Goal: Information Seeking & Learning: Learn about a topic

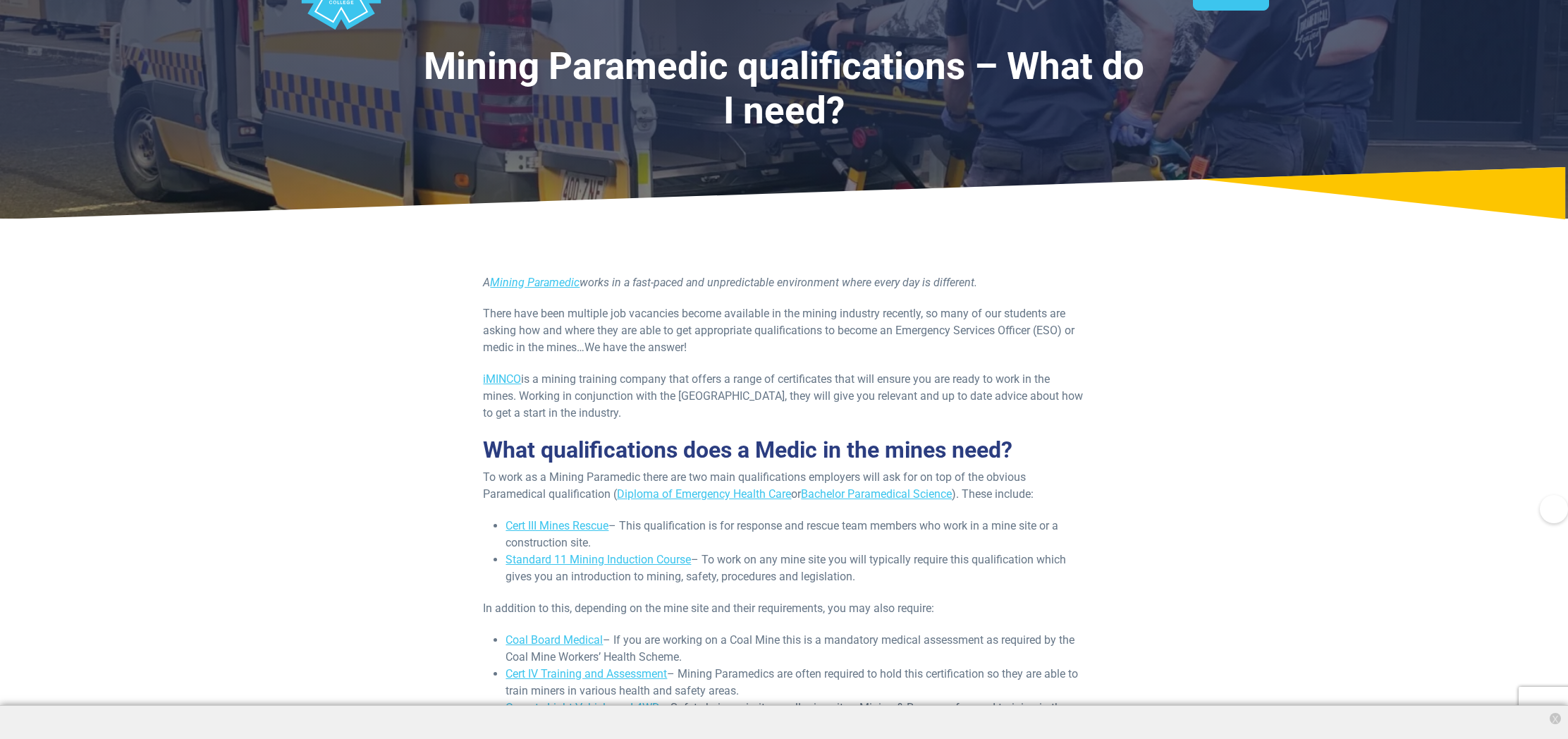
scroll to position [69, 0]
click at [624, 495] on link "Diploma of Emergency Health Care" at bounding box center [703, 493] width 174 height 13
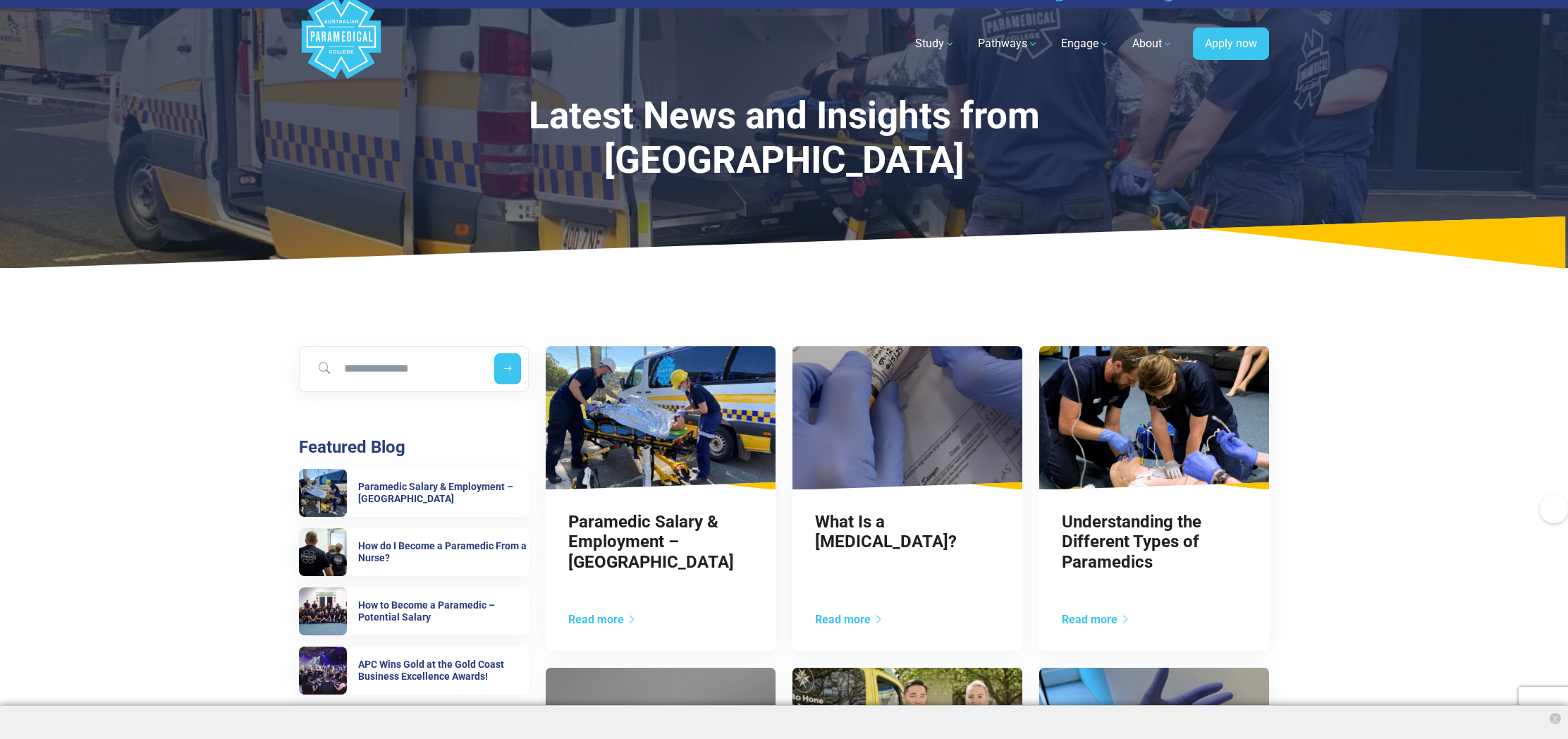
scroll to position [18, 0]
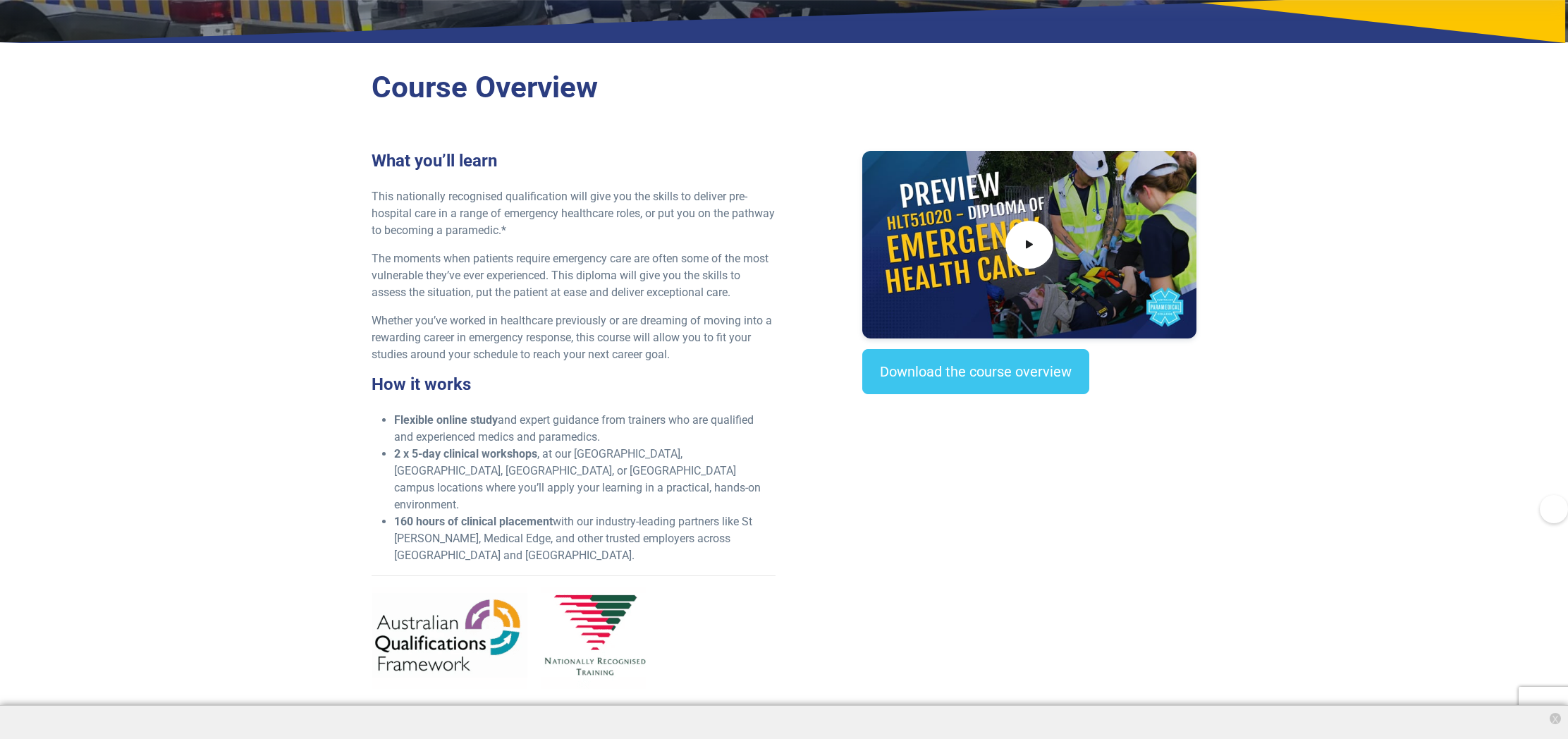
scroll to position [324, 0]
